Goal: Information Seeking & Learning: Check status

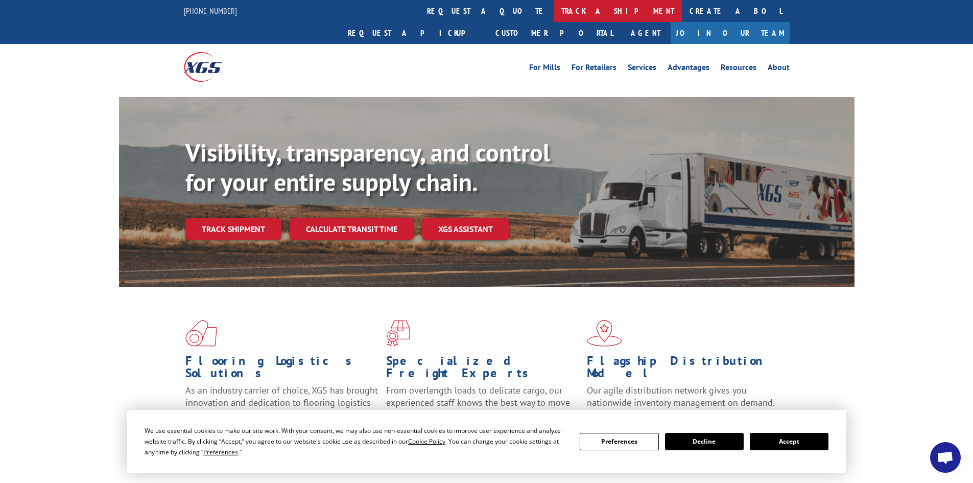
click at [554, 13] on link "track a shipment" at bounding box center [618, 11] width 128 height 22
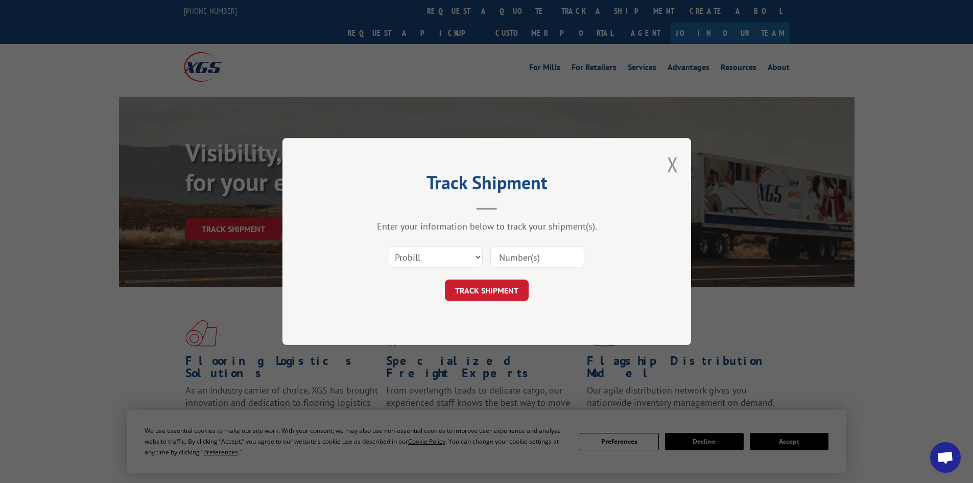
click at [536, 250] on input at bounding box center [537, 256] width 94 height 21
paste input "236138"
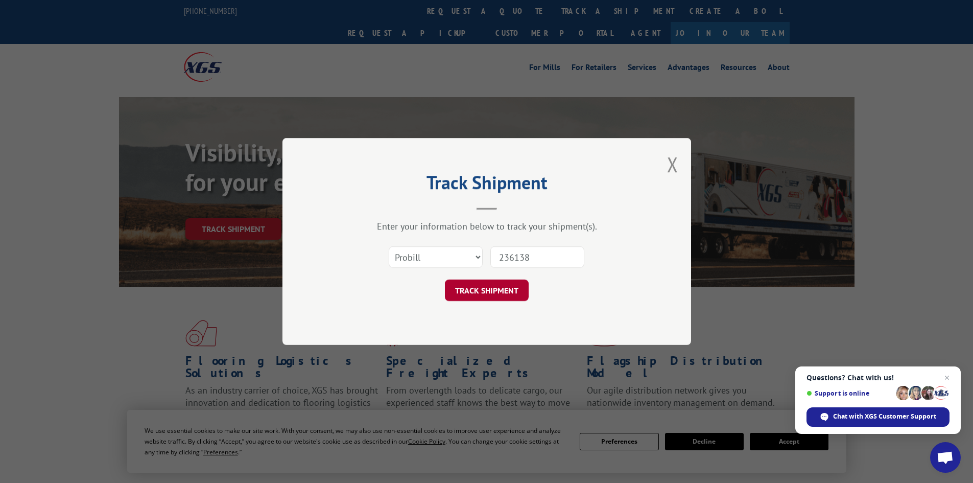
type input "236138"
click at [488, 294] on button "TRACK SHIPMENT" at bounding box center [487, 289] width 84 height 21
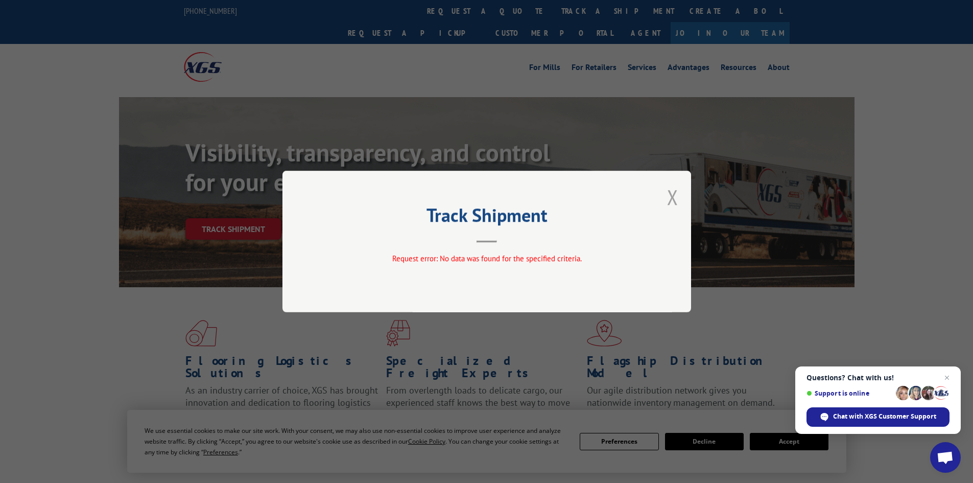
click at [672, 195] on button "Close modal" at bounding box center [672, 196] width 11 height 27
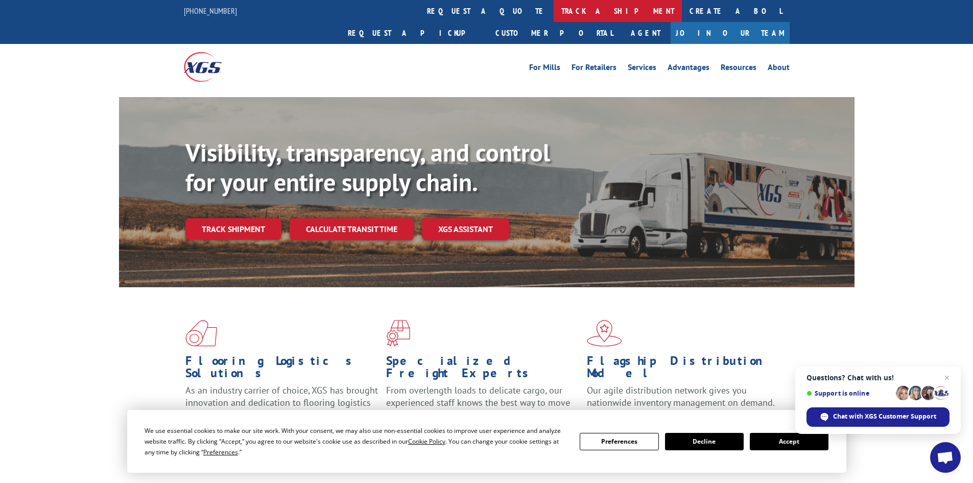
click at [554, 11] on link "track a shipment" at bounding box center [618, 11] width 128 height 22
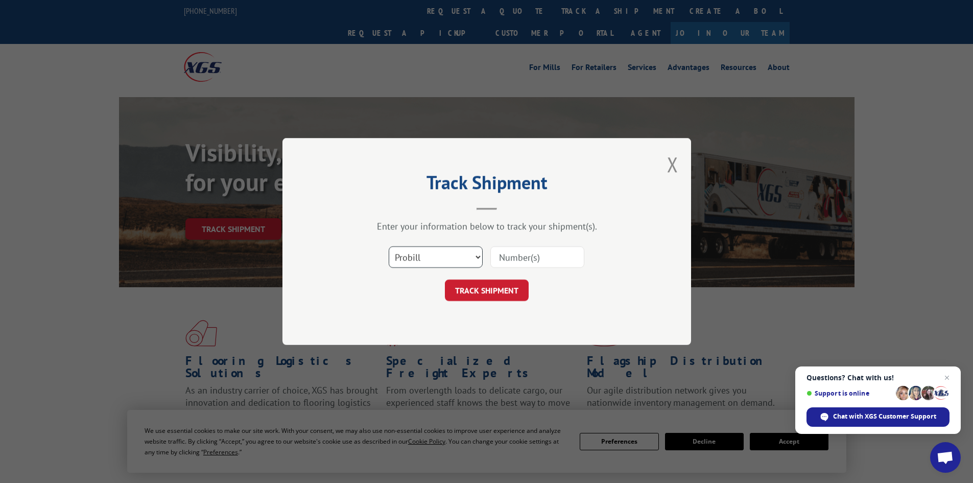
click at [478, 259] on select "Select category... Probill BOL PO" at bounding box center [436, 256] width 94 height 21
select select "bol"
click at [389, 246] on select "Select category... Probill BOL PO" at bounding box center [436, 256] width 94 height 21
click at [522, 253] on input at bounding box center [537, 256] width 94 height 21
paste input "236138"
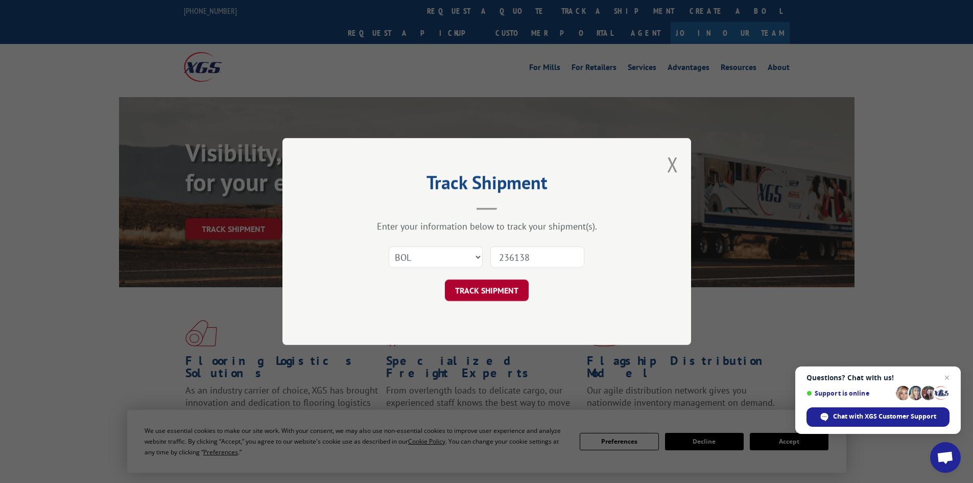
type input "236138"
click at [490, 293] on button "TRACK SHIPMENT" at bounding box center [487, 289] width 84 height 21
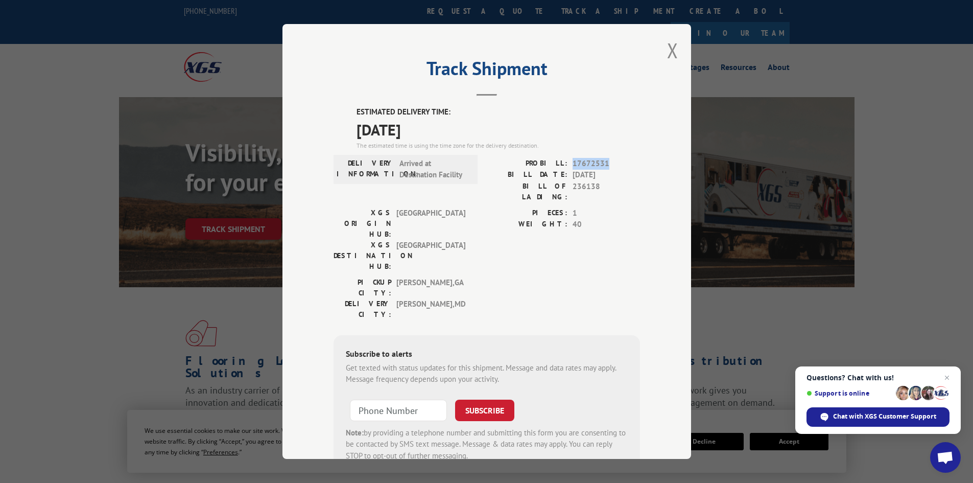
drag, startPoint x: 610, startPoint y: 160, endPoint x: 569, endPoint y: 162, distance: 40.9
click at [573, 162] on span "17672531" at bounding box center [606, 164] width 67 height 12
copy span "17672531"
drag, startPoint x: 666, startPoint y: 50, endPoint x: 719, endPoint y: 28, distance: 56.8
click at [667, 50] on button "Close modal" at bounding box center [672, 50] width 11 height 27
